Goal: Task Accomplishment & Management: Manage account settings

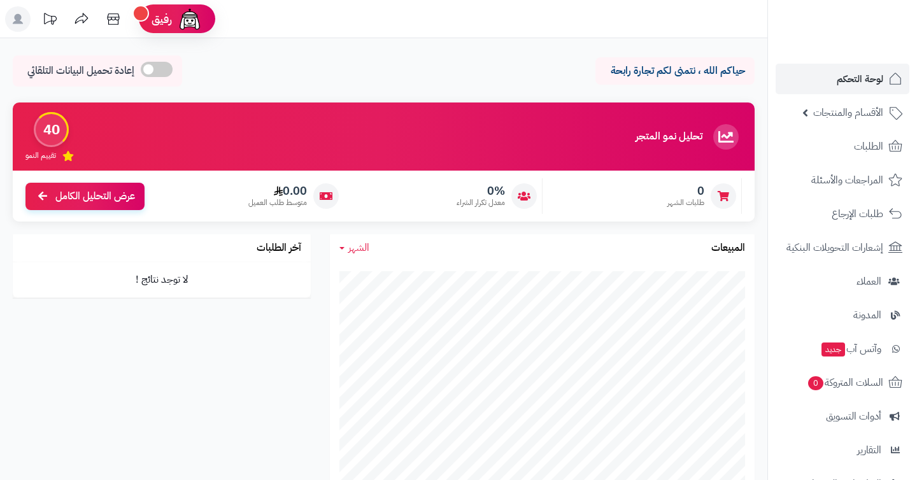
drag, startPoint x: 0, startPoint y: 0, endPoint x: 25, endPoint y: 24, distance: 34.2
click at [25, 24] on rect at bounding box center [17, 18] width 25 height 25
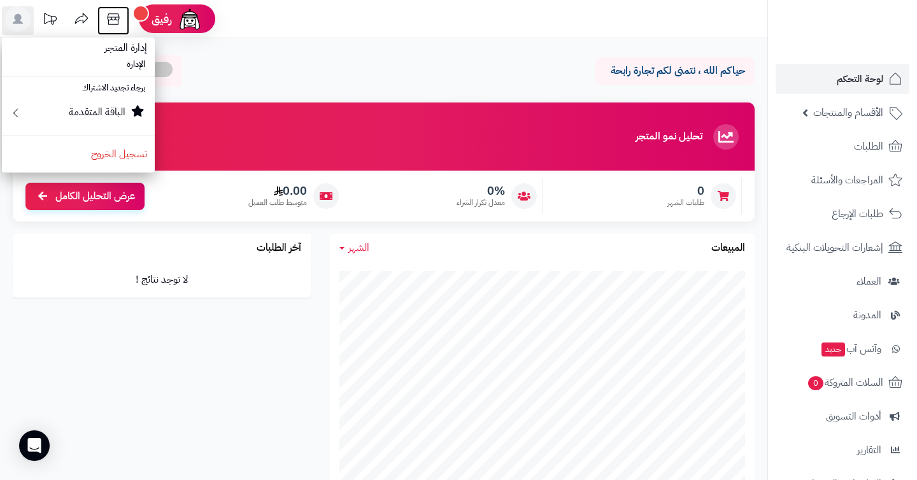
click at [115, 18] on icon at bounding box center [113, 18] width 25 height 25
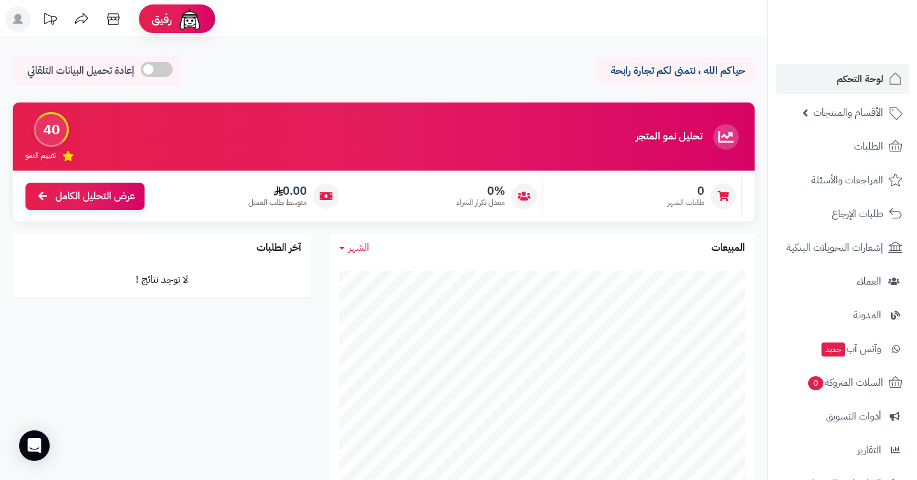
click at [18, 20] on icon at bounding box center [18, 19] width 10 height 10
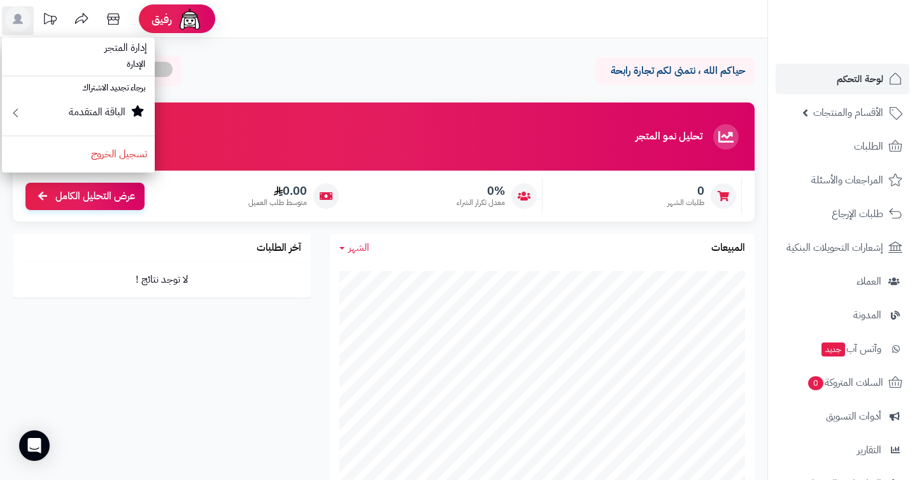
click at [128, 51] on span "إدارة المتجر" at bounding box center [126, 47] width 58 height 31
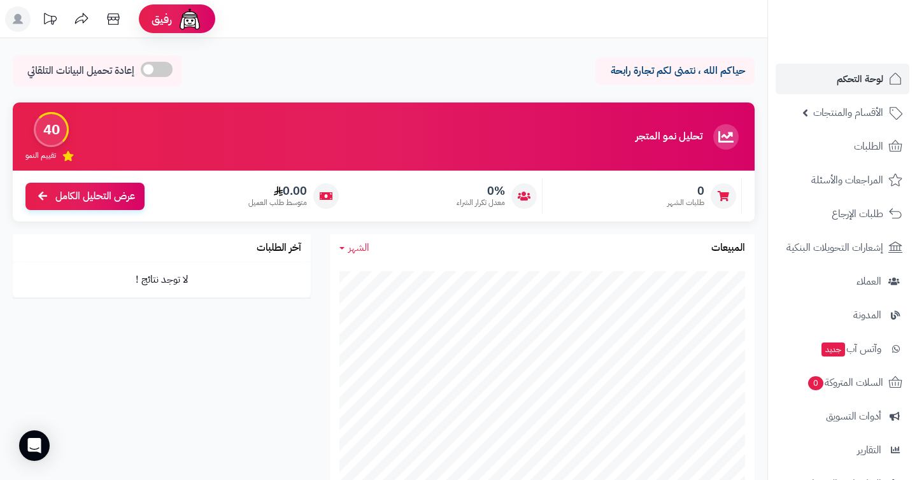
click at [24, 20] on rect at bounding box center [17, 18] width 25 height 25
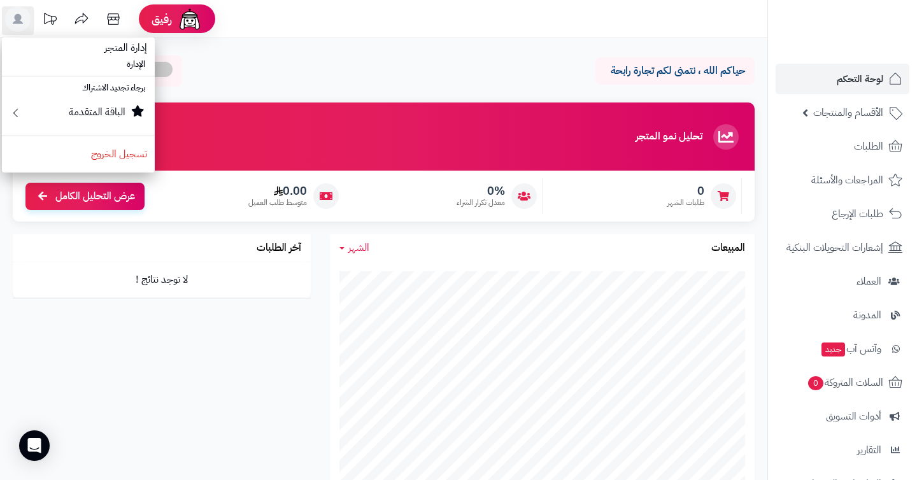
click at [134, 46] on span "إدارة المتجر" at bounding box center [126, 47] width 58 height 31
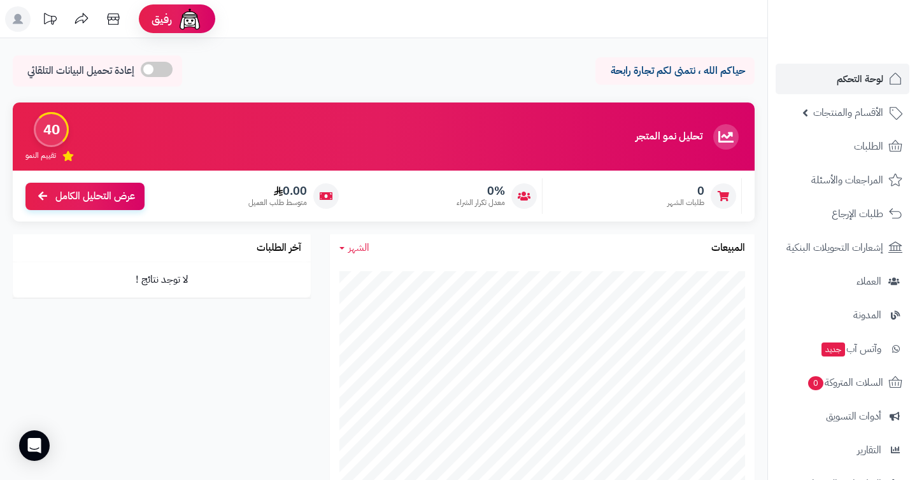
click at [76, 24] on icon at bounding box center [81, 18] width 25 height 25
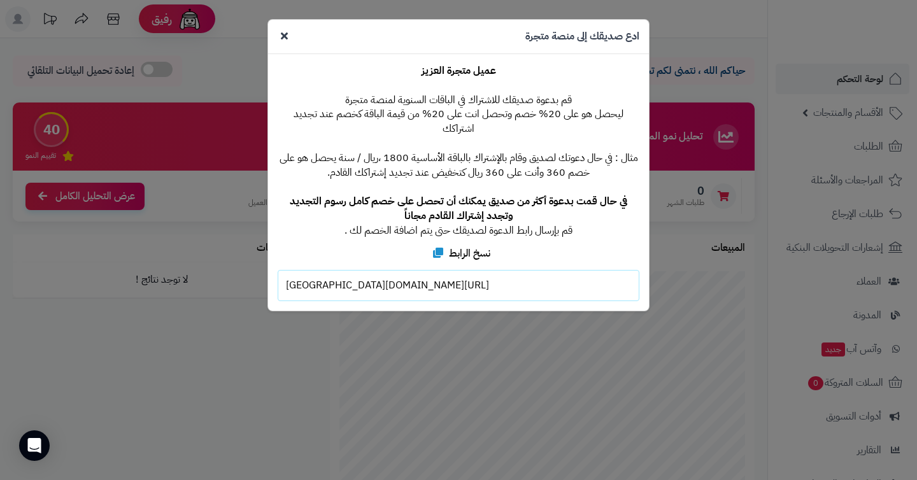
click at [505, 37] on div "ادع صديقك إلى منصة متجرة" at bounding box center [458, 37] width 381 height 34
click at [283, 36] on icon at bounding box center [284, 36] width 7 height 10
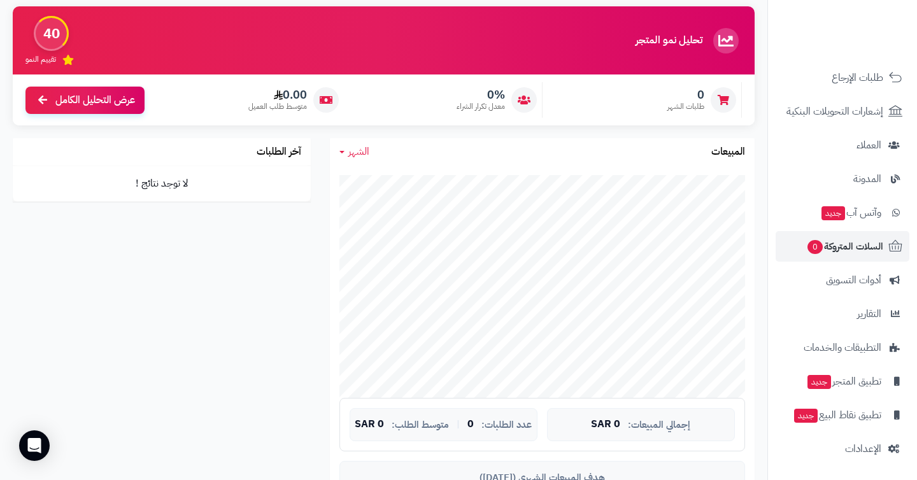
scroll to position [109, 0]
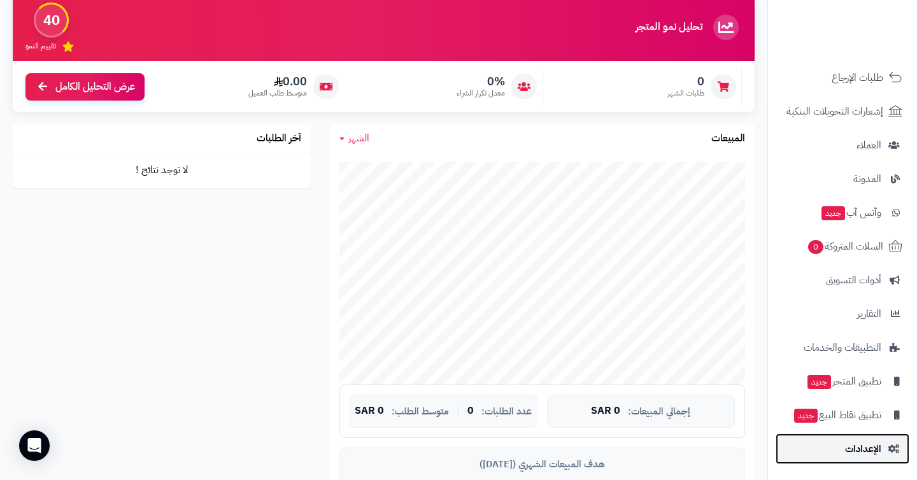
click at [856, 456] on span "الإعدادات" at bounding box center [863, 449] width 36 height 18
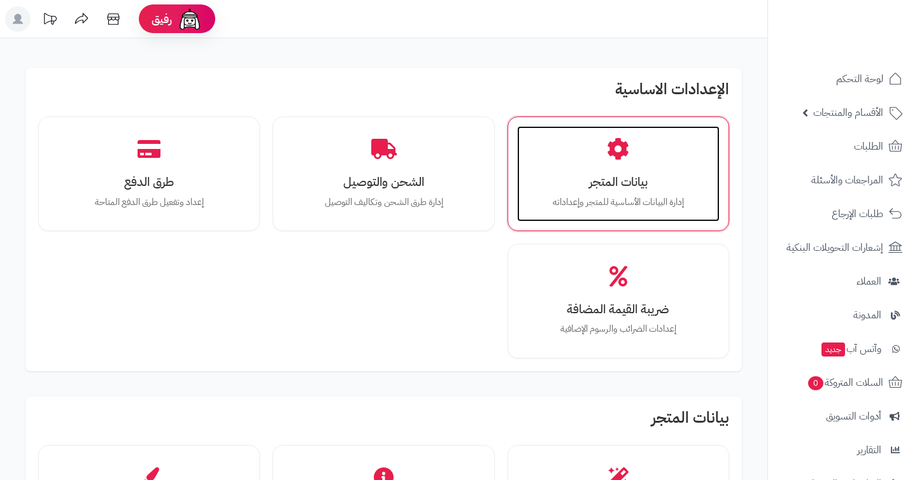
click at [655, 150] on div "بيانات المتجر إدارة البيانات الأساسية للمتجر وإعداداته" at bounding box center [618, 173] width 202 height 95
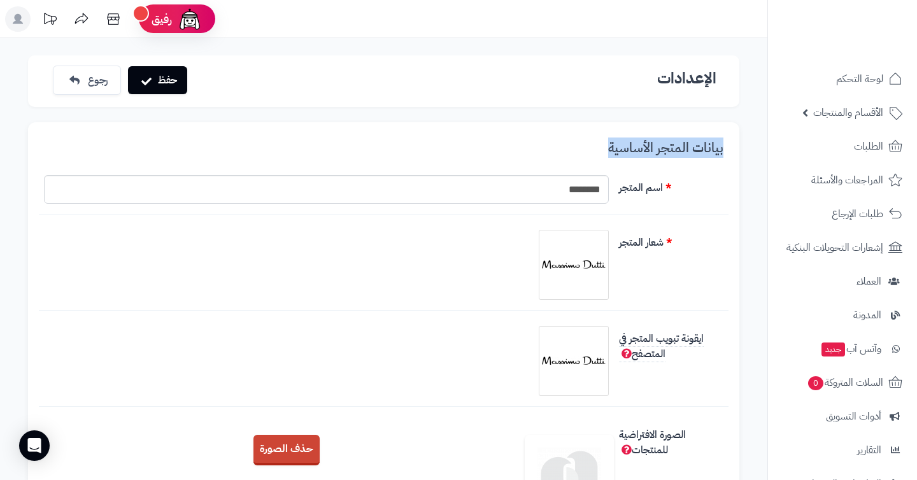
drag, startPoint x: 607, startPoint y: 142, endPoint x: 729, endPoint y: 146, distance: 122.3
